Goal: Information Seeking & Learning: Learn about a topic

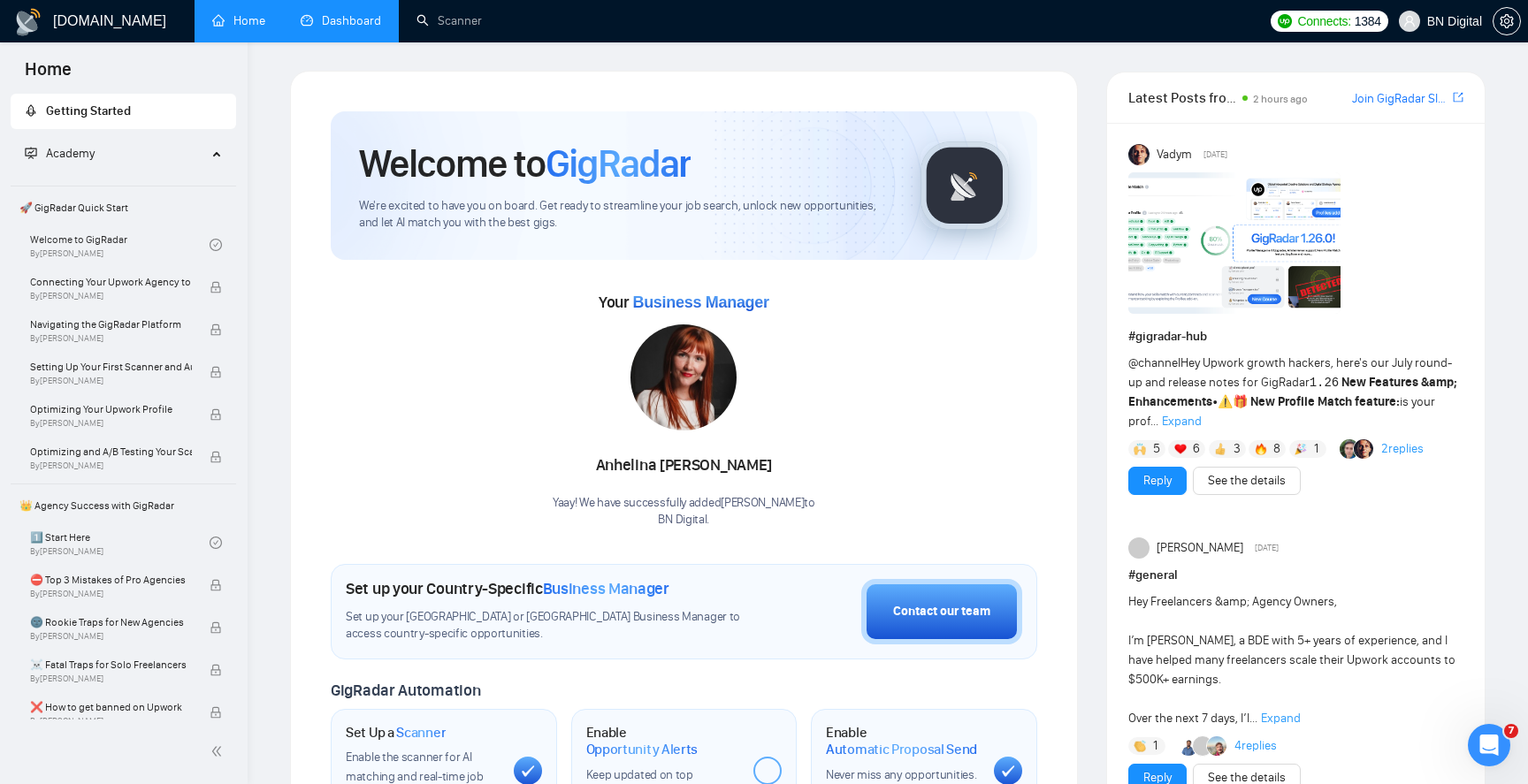
click at [343, 23] on link "Dashboard" at bounding box center [341, 20] width 81 height 15
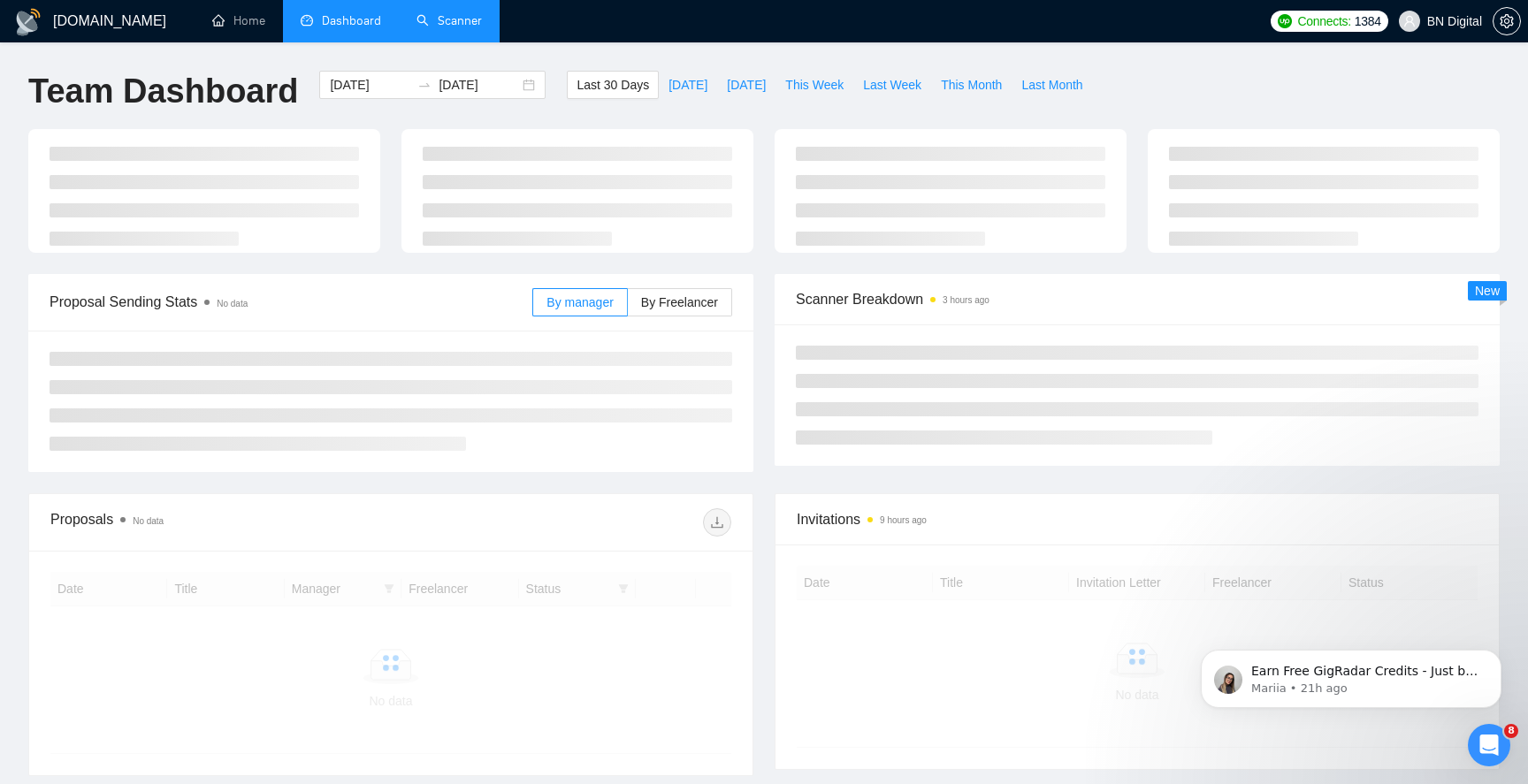
click at [437, 23] on link "Scanner" at bounding box center [449, 20] width 65 height 15
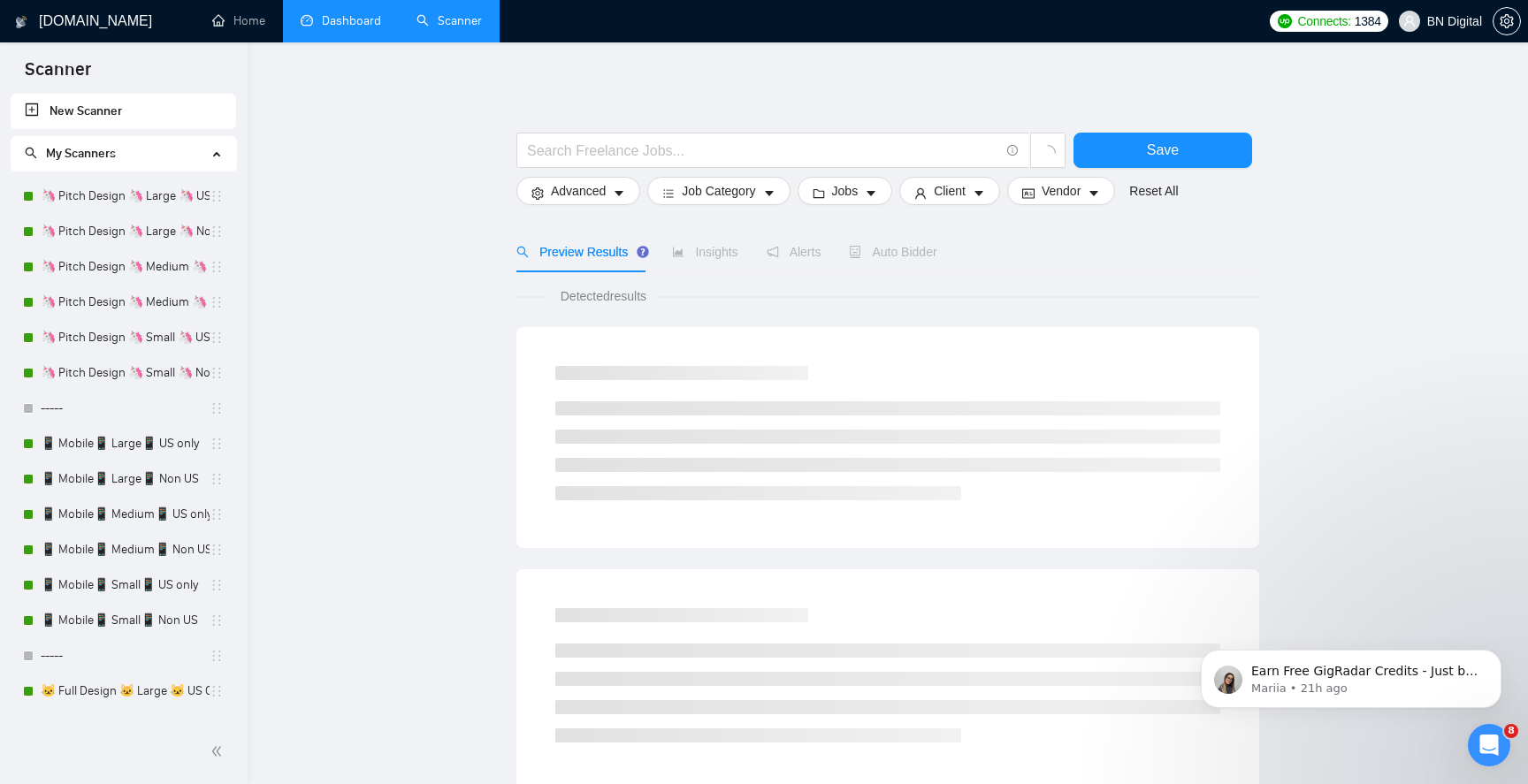
click at [335, 28] on link "Dashboard" at bounding box center [341, 20] width 81 height 15
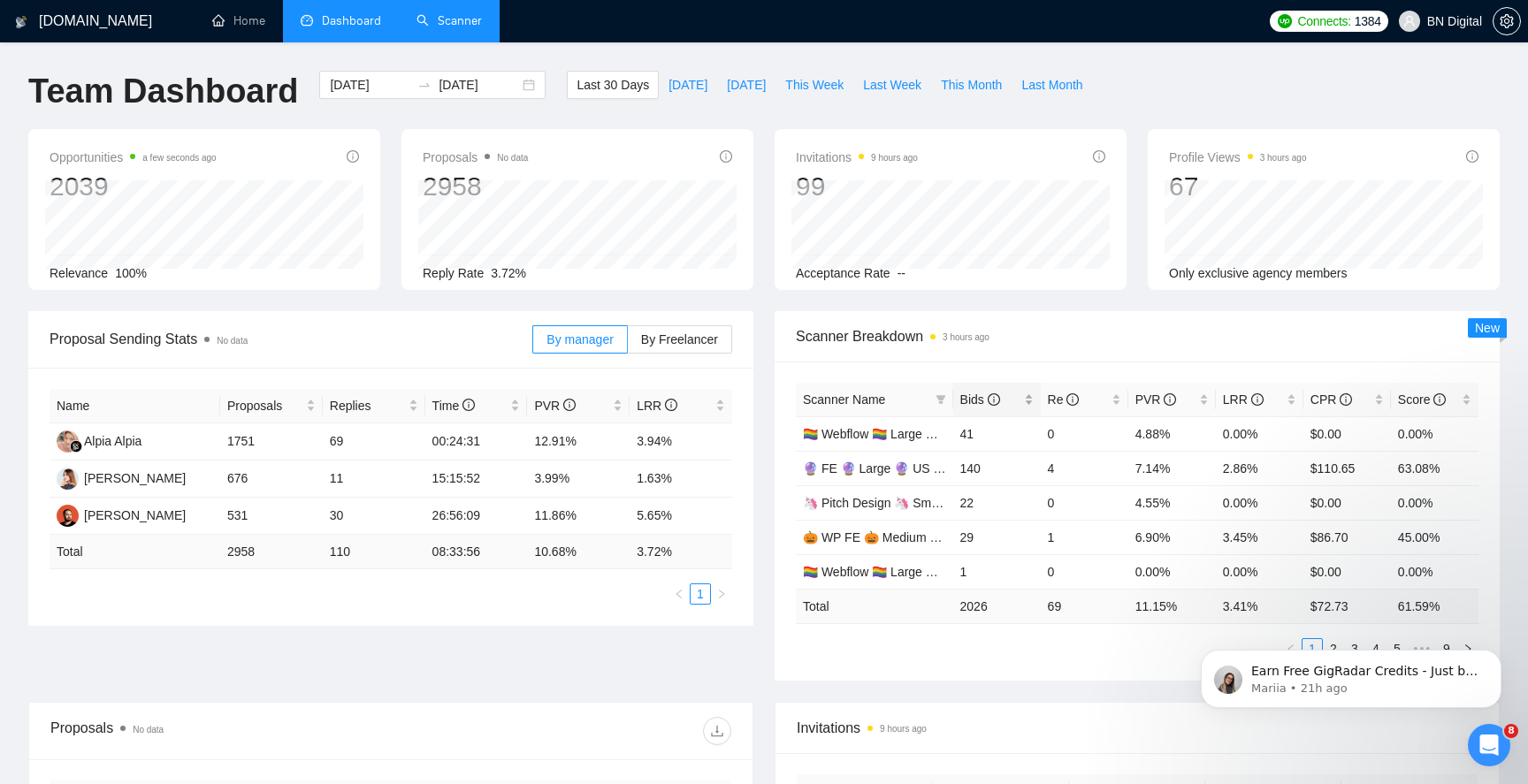
click at [980, 399] on span "Bids" at bounding box center [979, 399] width 40 height 14
click at [855, 437] on link "🦄 Graphic Design 🦄 Medium 🦄 Non US" at bounding box center [920, 433] width 235 height 14
